Goal: Task Accomplishment & Management: Manage account settings

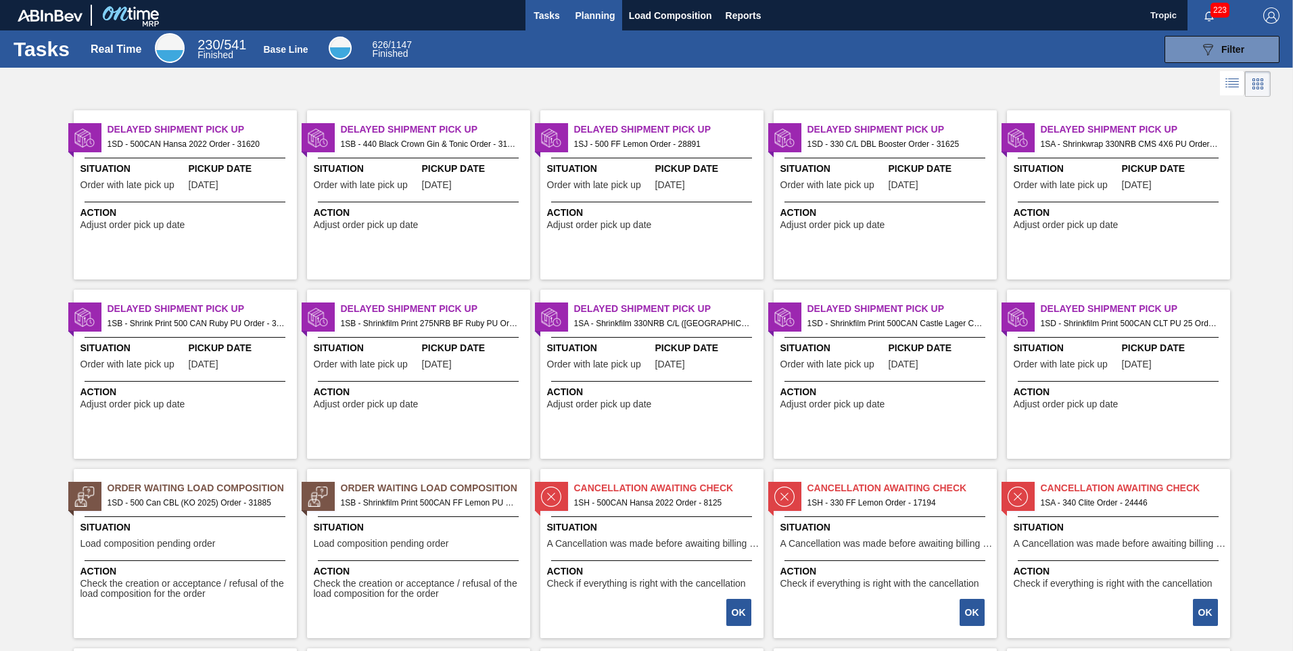
click at [593, 17] on span "Planning" at bounding box center [596, 15] width 40 height 16
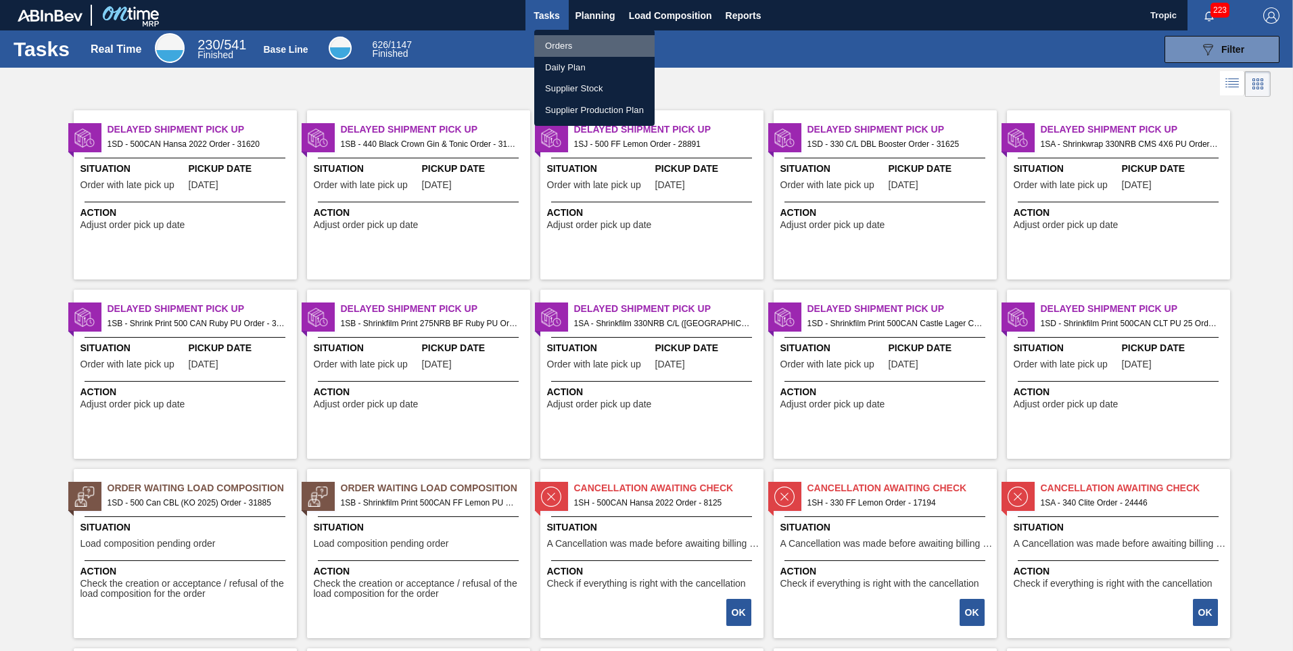
click at [559, 50] on li "Orders" at bounding box center [594, 46] width 120 height 22
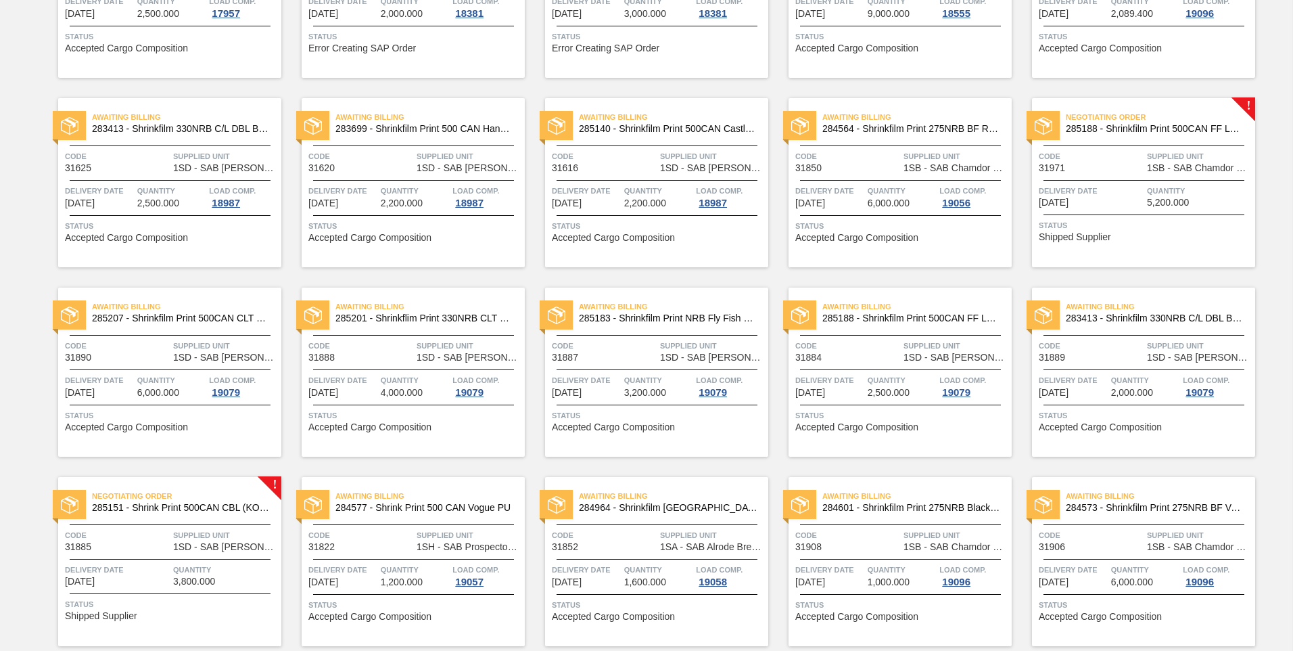
scroll to position [404, 0]
